Goal: Task Accomplishment & Management: Complete application form

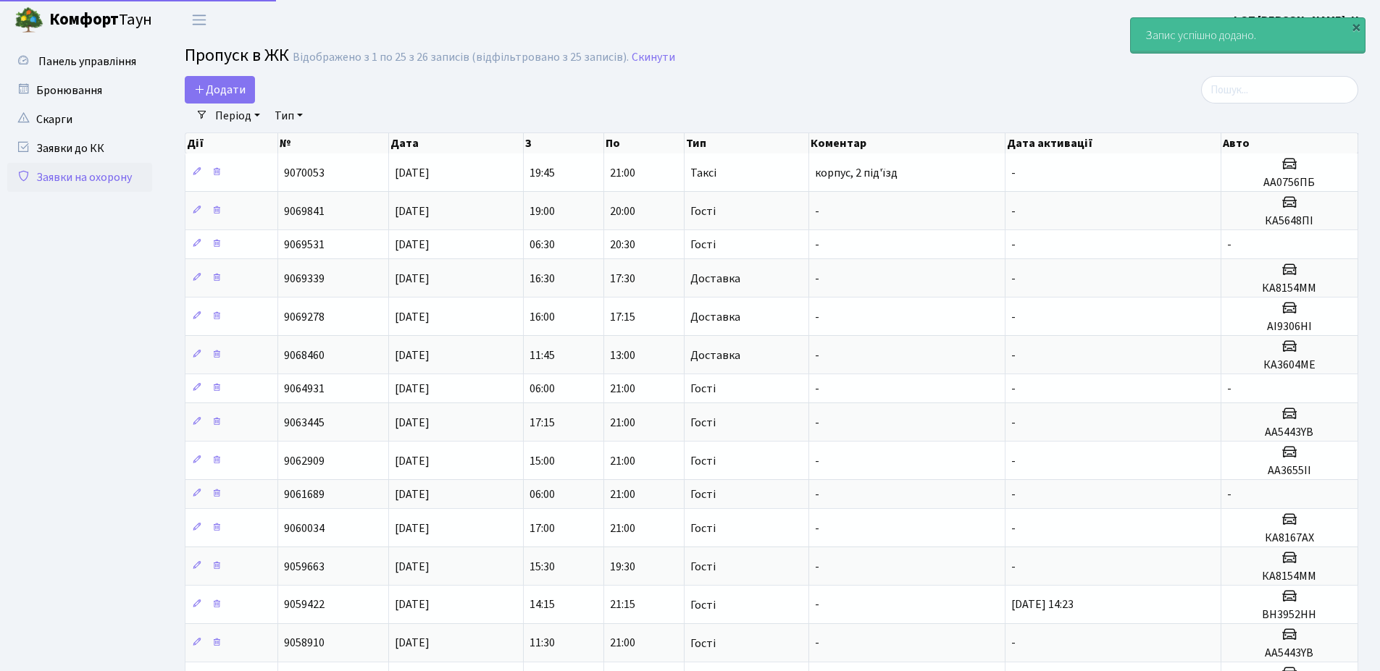
select select "25"
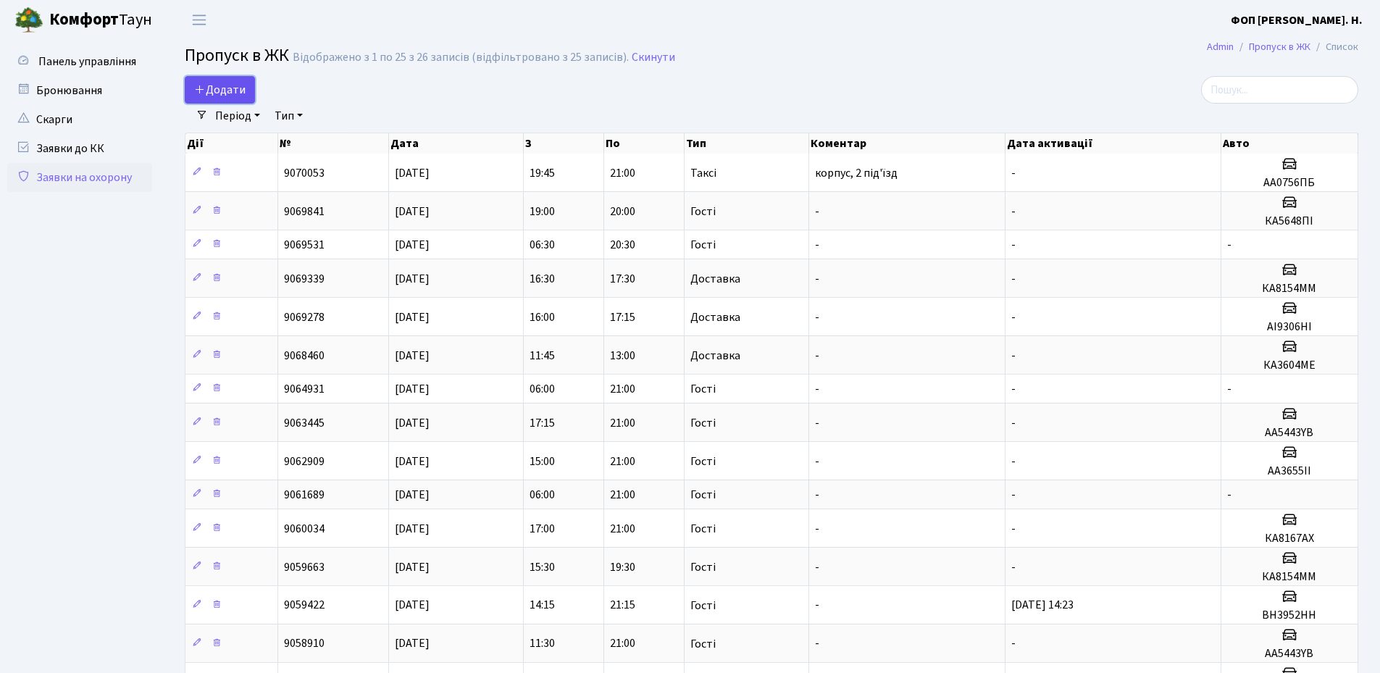
click at [238, 89] on span "Додати" at bounding box center [219, 90] width 51 height 16
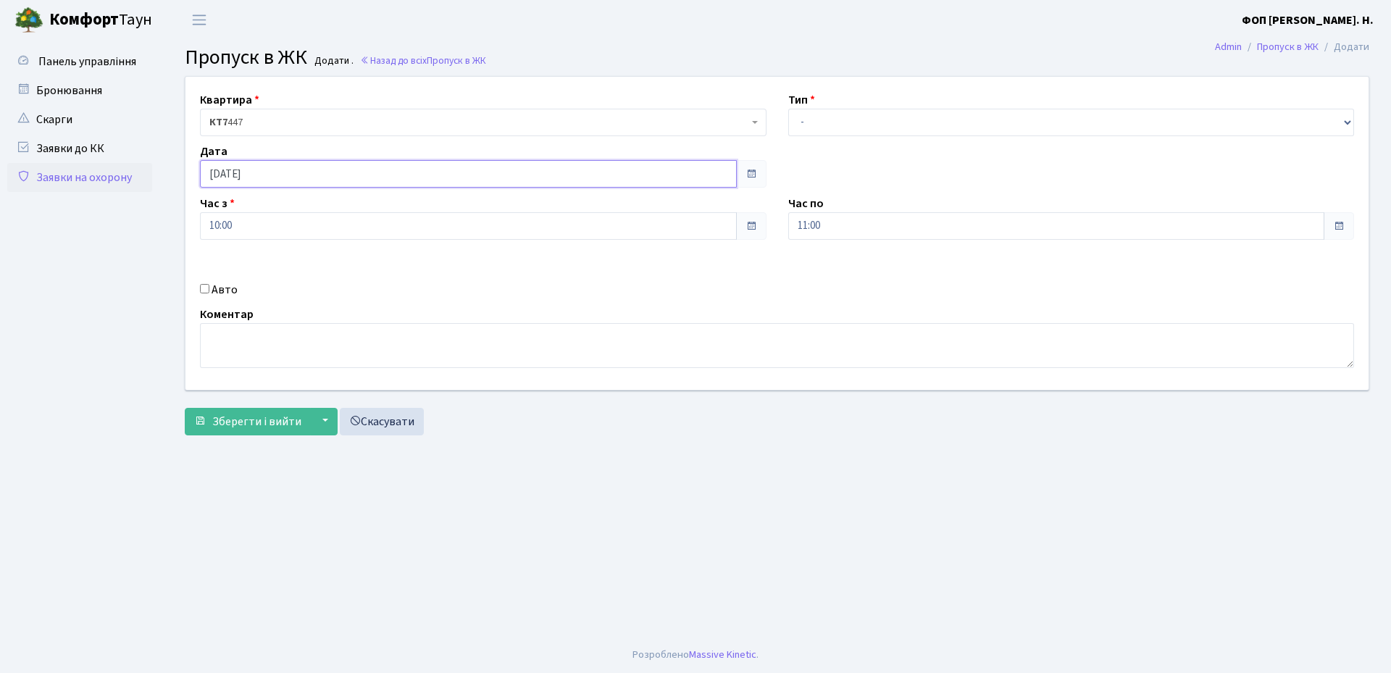
drag, startPoint x: 291, startPoint y: 167, endPoint x: 280, endPoint y: 184, distance: 20.9
click at [291, 169] on input "[DATE]" at bounding box center [468, 174] width 537 height 28
click at [258, 288] on td "15" at bounding box center [258, 291] width 22 height 22
type input "15.10.2025"
click at [867, 122] on select "- Доставка Таксі Гості Сервіс" at bounding box center [1071, 123] width 566 height 28
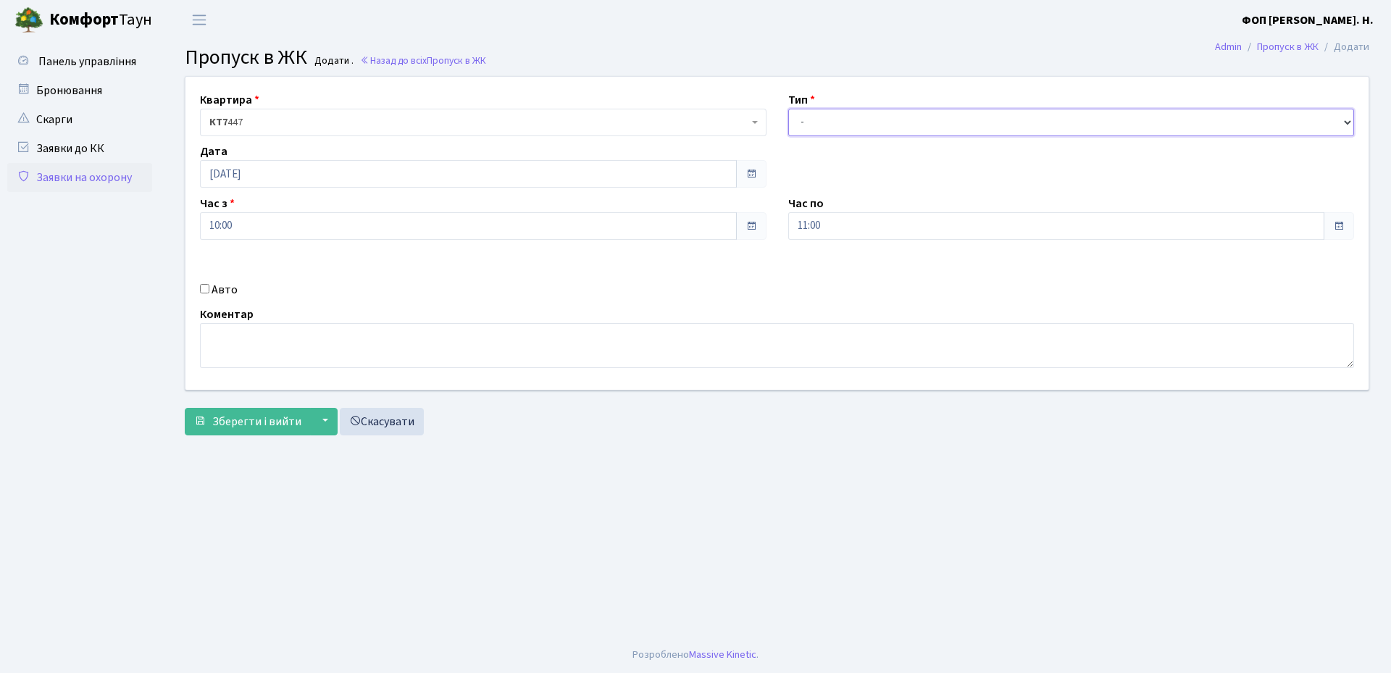
select select "3"
click at [788, 109] on select "- Доставка Таксі Гості Сервіс" at bounding box center [1071, 123] width 566 height 28
click at [821, 225] on input "11:00" at bounding box center [1056, 226] width 537 height 28
click at [831, 271] on icon at bounding box center [827, 275] width 39 height 39
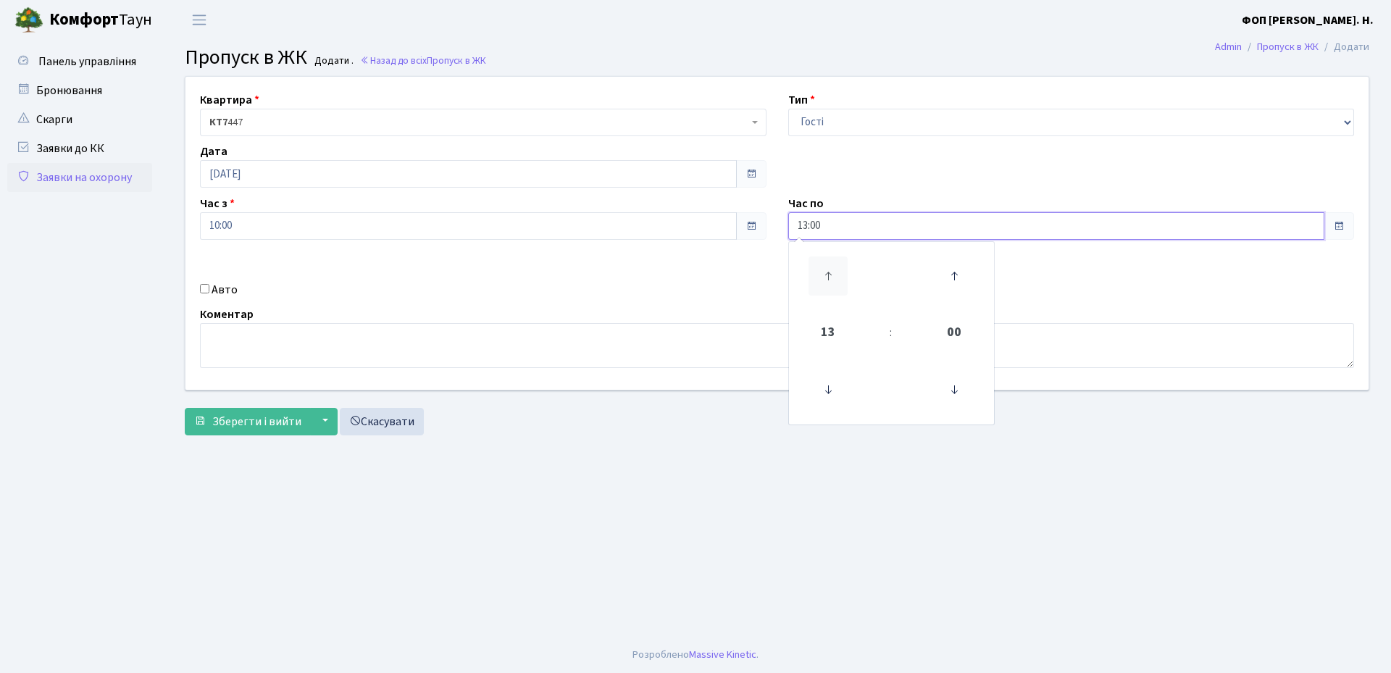
click at [831, 271] on icon at bounding box center [827, 275] width 39 height 39
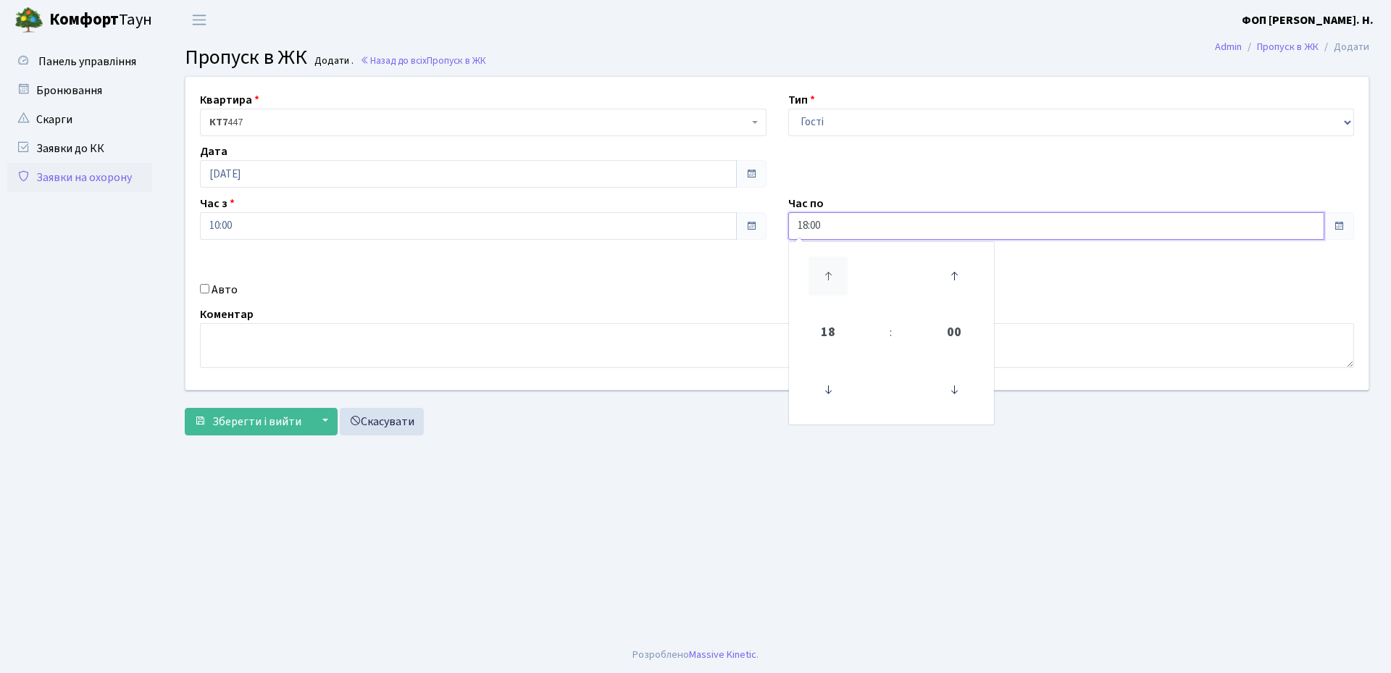
click at [831, 271] on icon at bounding box center [827, 275] width 39 height 39
type input "21:00"
click at [234, 227] on input "10:00" at bounding box center [468, 226] width 537 height 28
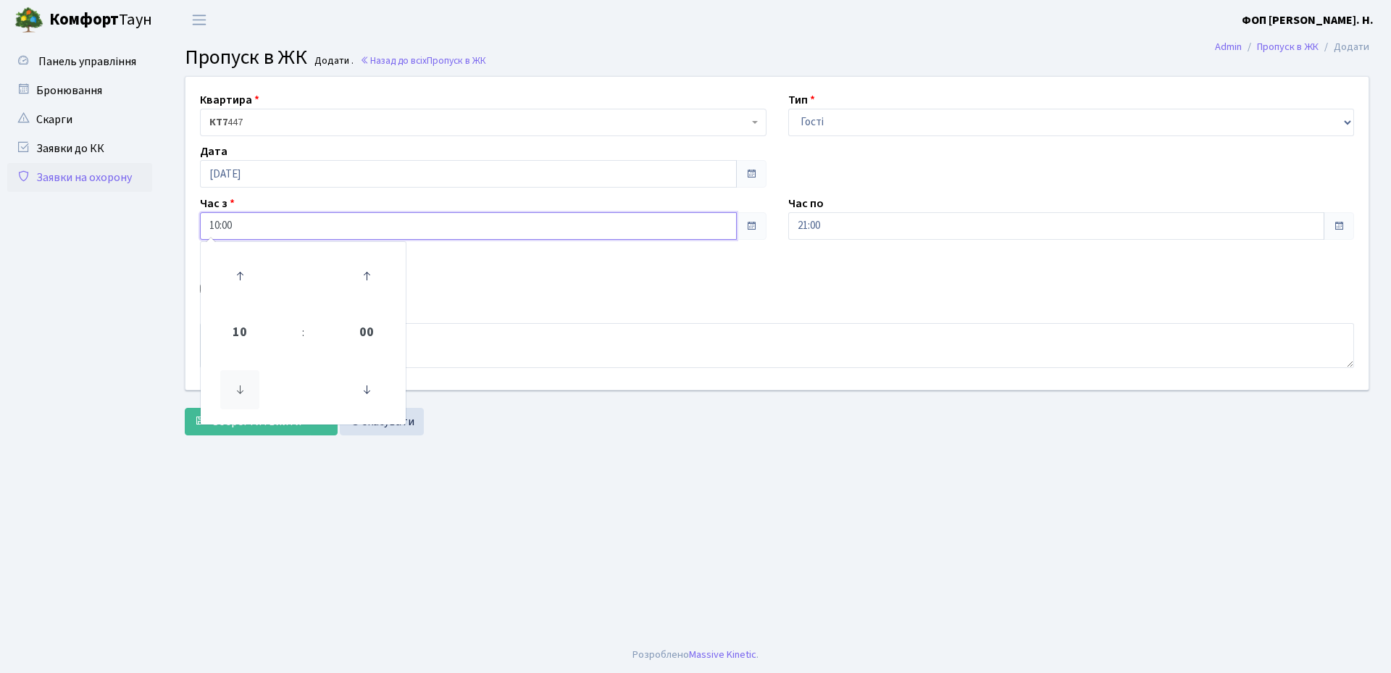
click at [246, 387] on icon at bounding box center [239, 389] width 39 height 39
type input "06:00"
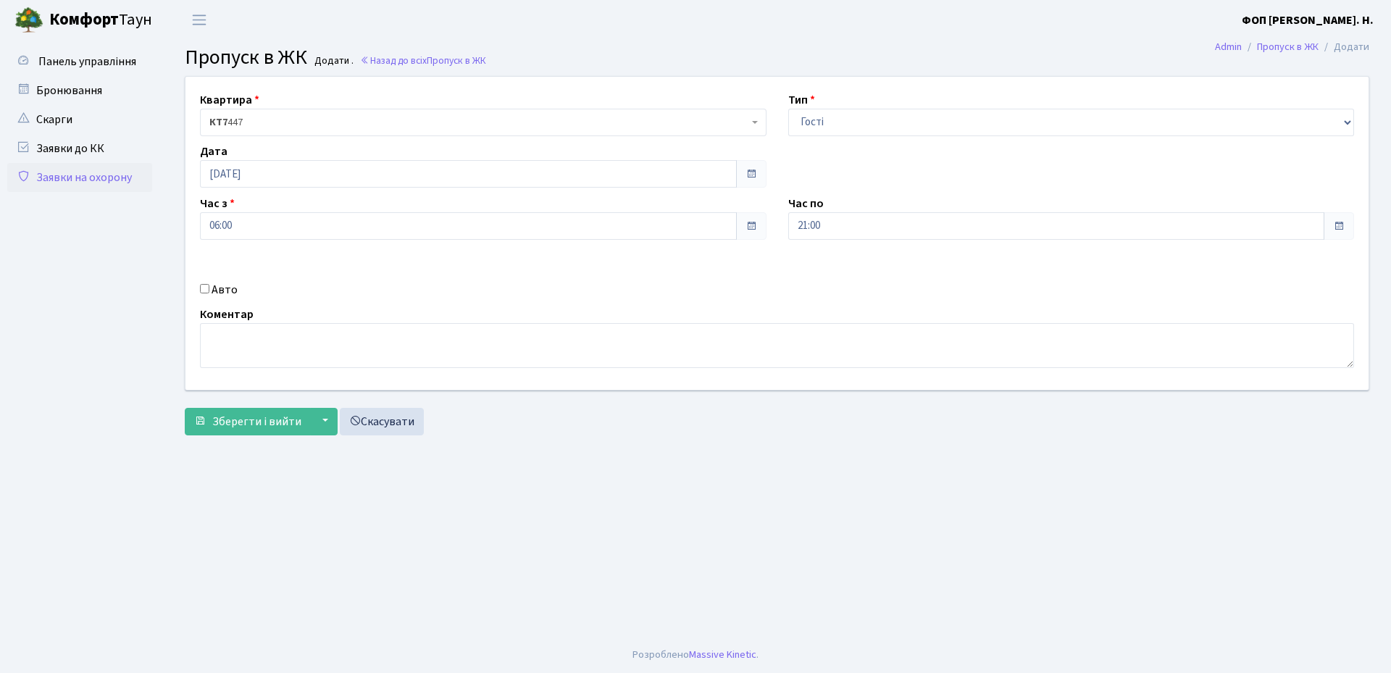
click at [703, 508] on main "Admin Пропуск в ЖК Додати Пропуск в ЖК Додати . Назад до всіх Пропуск в ЖК Квар…" at bounding box center [777, 338] width 1228 height 597
click at [244, 416] on span "Зберегти і вийти" at bounding box center [256, 422] width 89 height 16
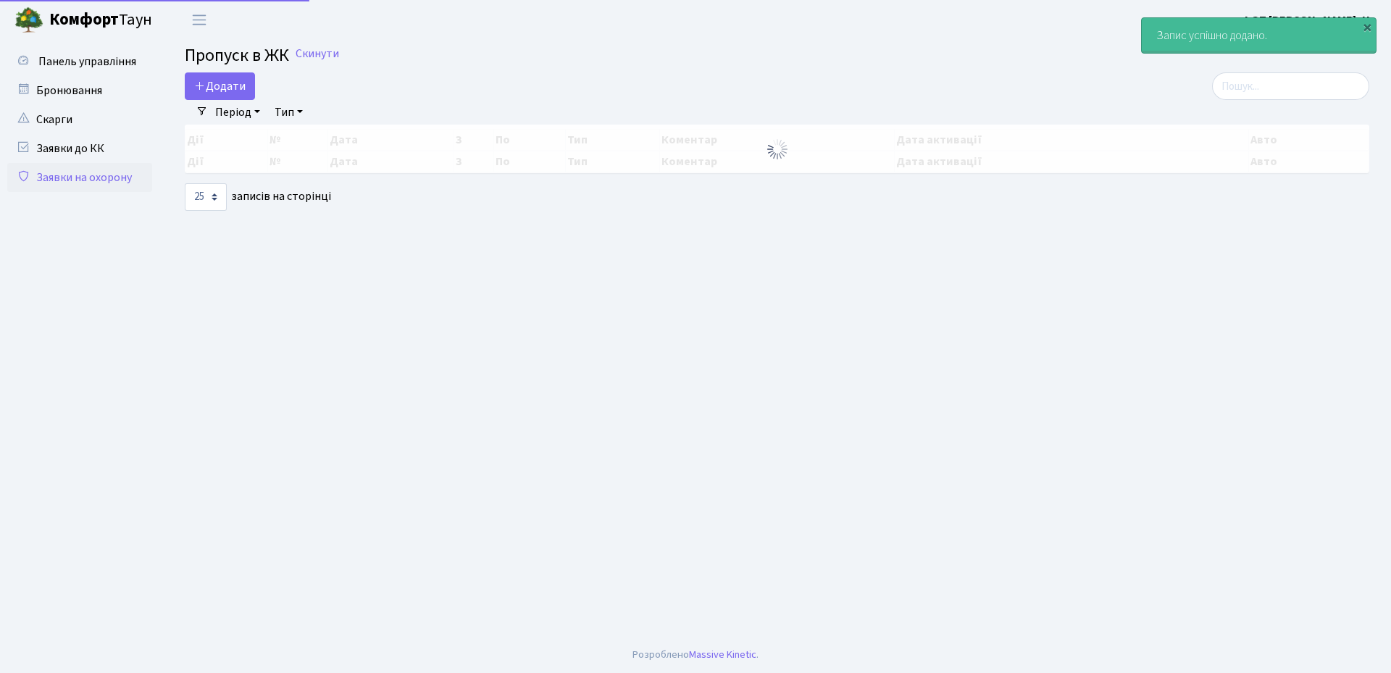
select select "25"
